Goal: Information Seeking & Learning: Learn about a topic

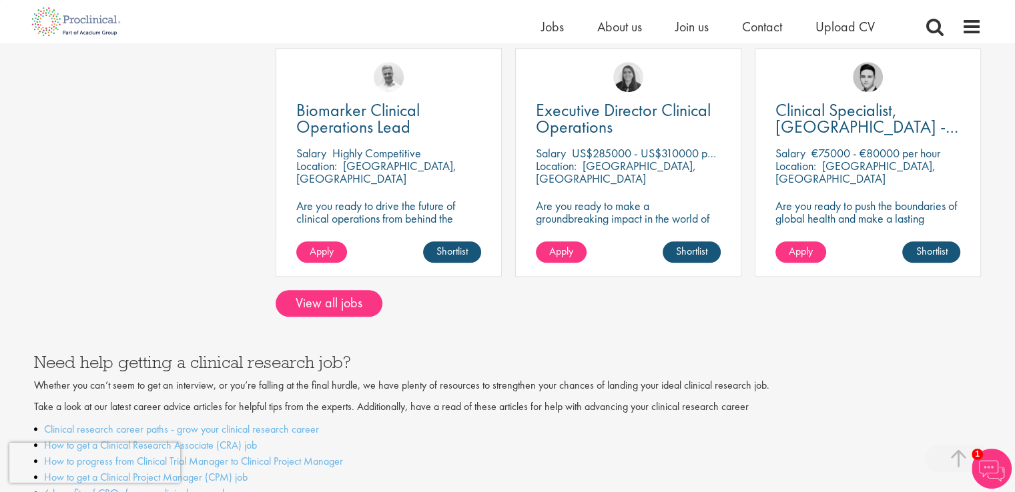
scroll to position [1145, 0]
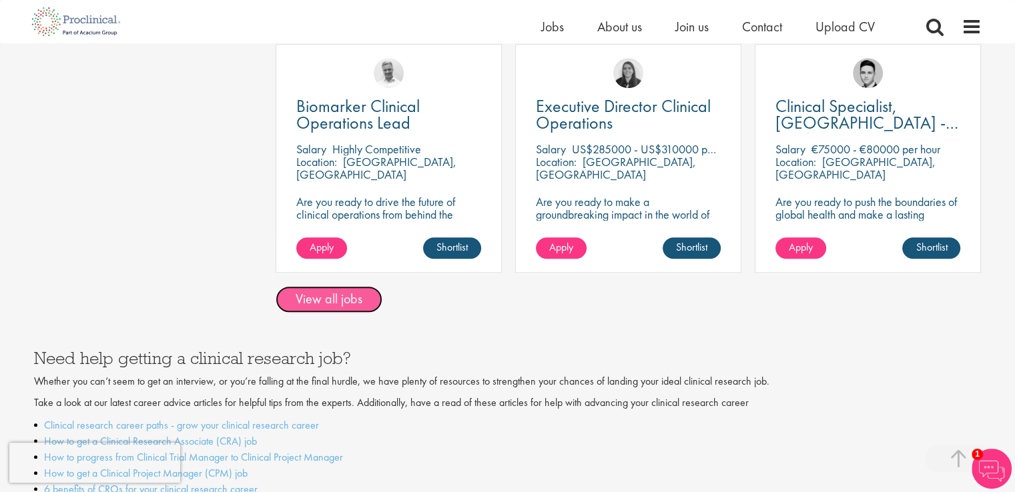
click at [358, 286] on link "View all jobs" at bounding box center [329, 299] width 107 height 27
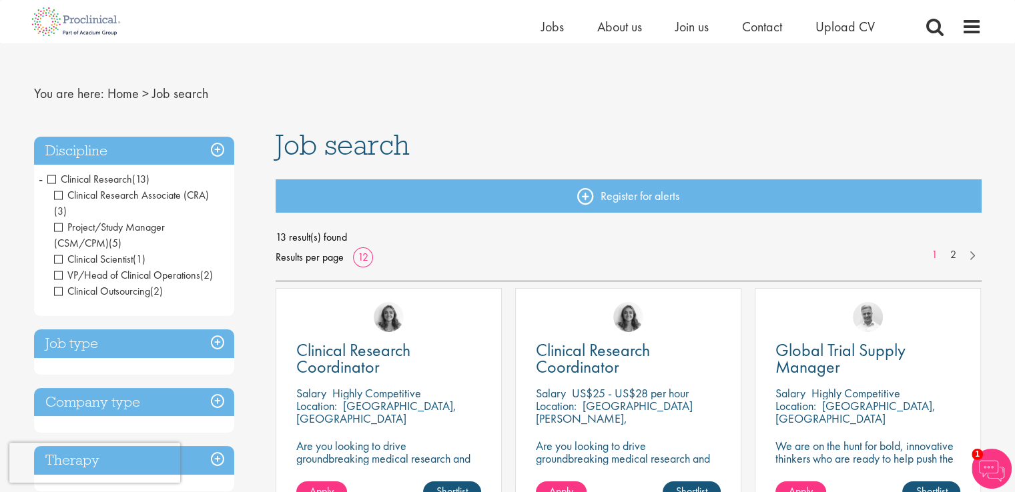
scroll to position [5, 0]
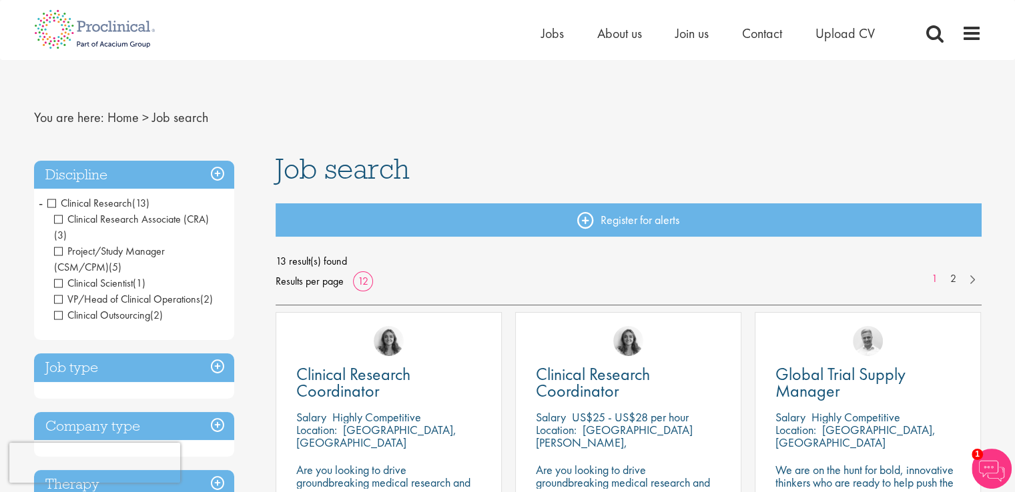
click at [59, 244] on span "Project/Study Manager (CSM/CPM)" at bounding box center [109, 259] width 111 height 30
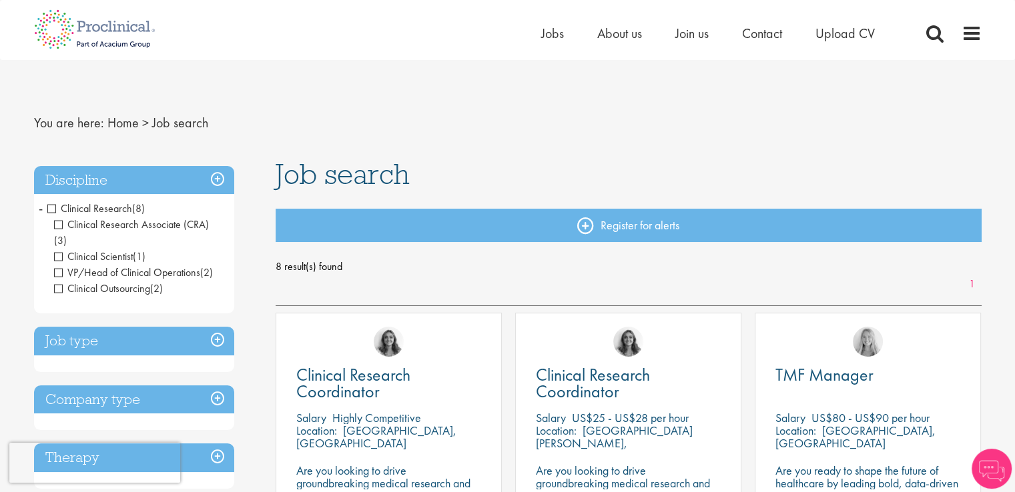
click at [54, 266] on span "VP/Head of Clinical Operations" at bounding box center [127, 273] width 146 height 14
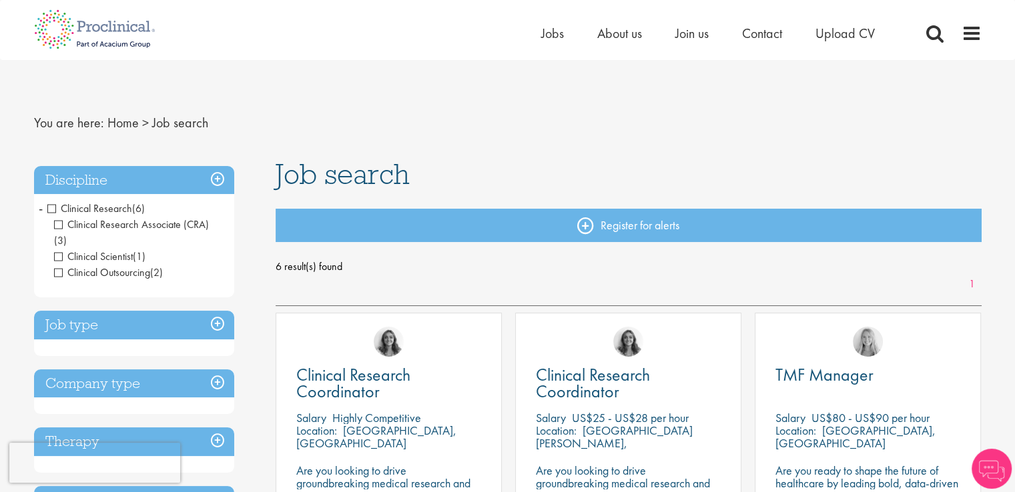
click at [57, 250] on span "Clinical Scientist" at bounding box center [93, 257] width 79 height 14
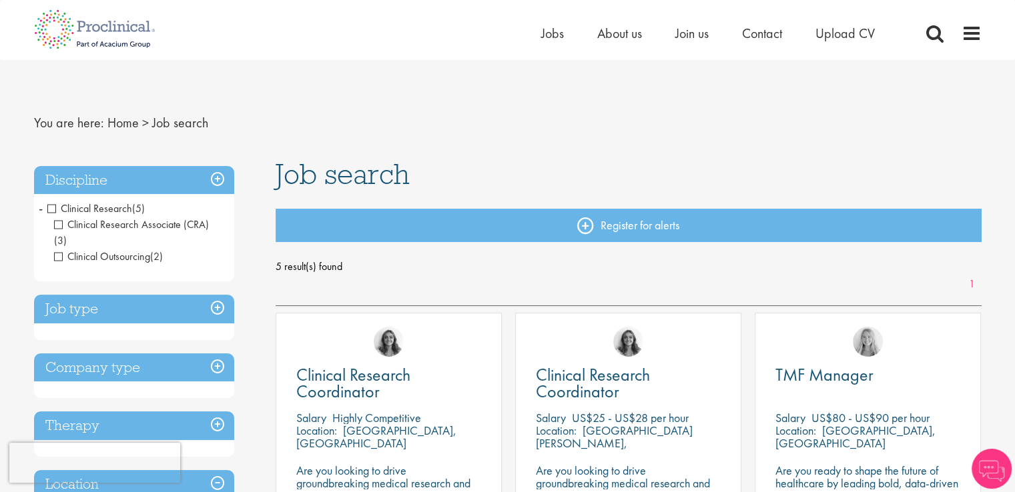
click at [61, 250] on span "Clinical Outsourcing" at bounding box center [102, 257] width 96 height 14
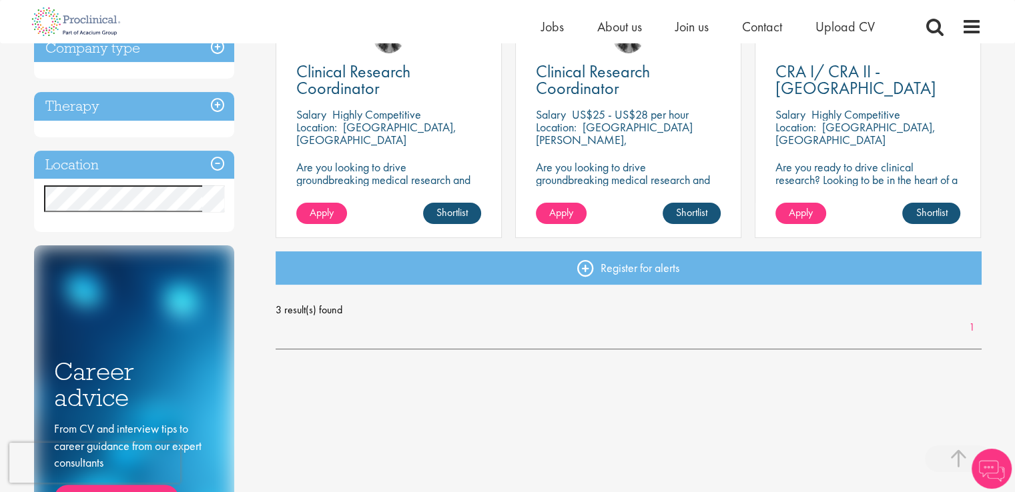
scroll to position [300, 0]
